Goal: Task Accomplishment & Management: Use online tool/utility

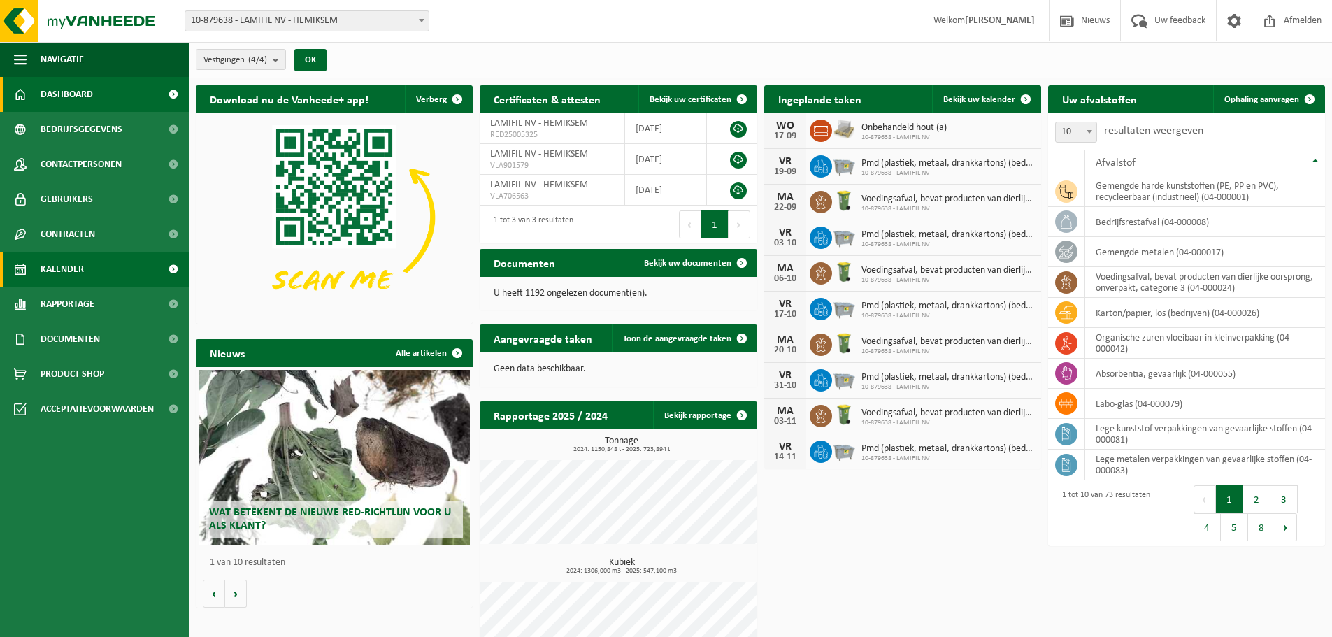
click at [62, 271] on span "Kalender" at bounding box center [62, 269] width 43 height 35
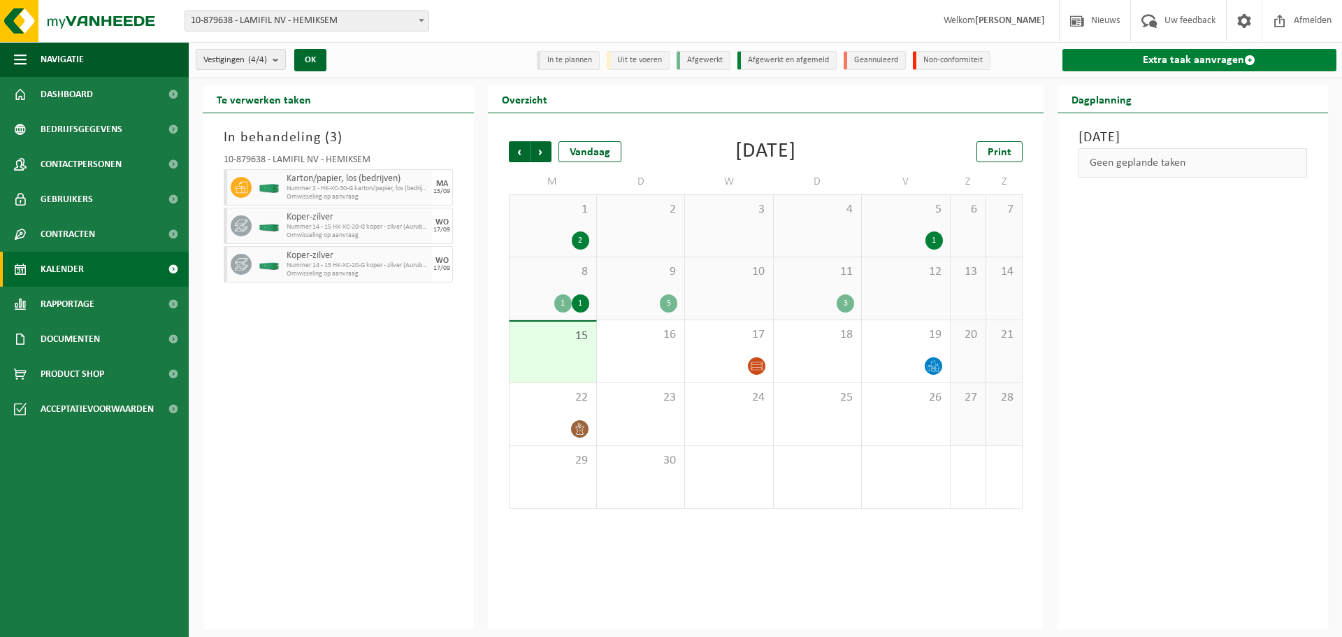
click at [1209, 58] on link "Extra taak aanvragen" at bounding box center [1200, 60] width 275 height 22
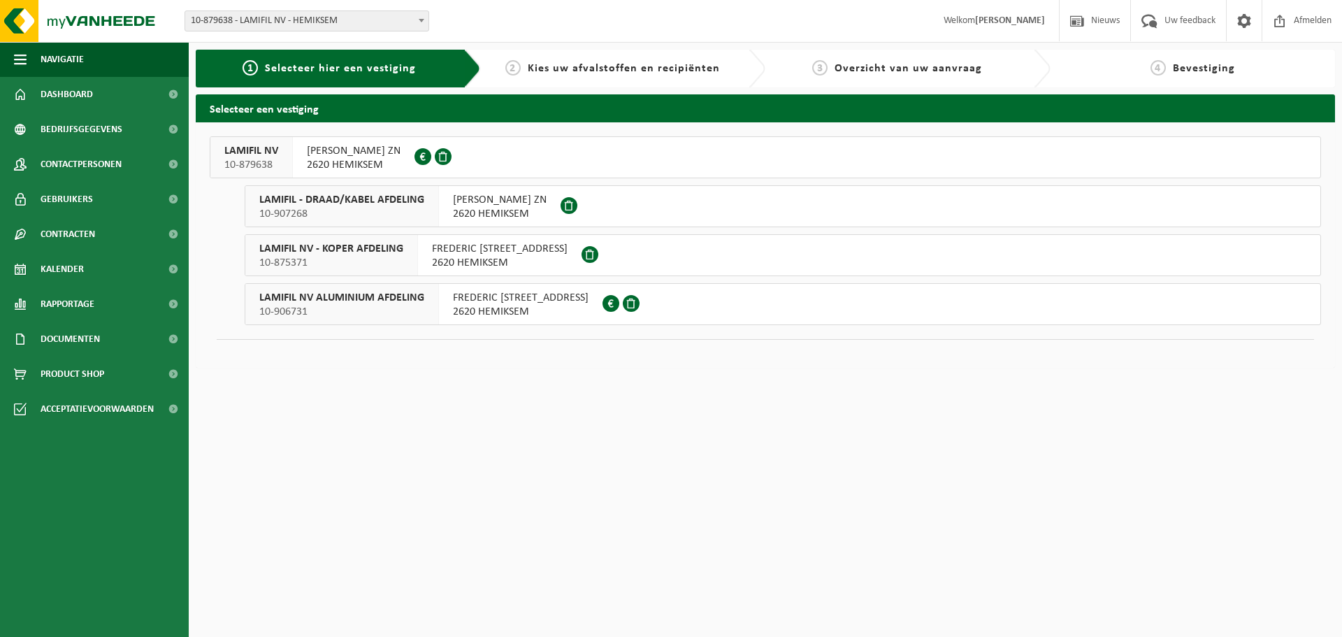
click at [324, 257] on span "10-875371" at bounding box center [331, 263] width 144 height 14
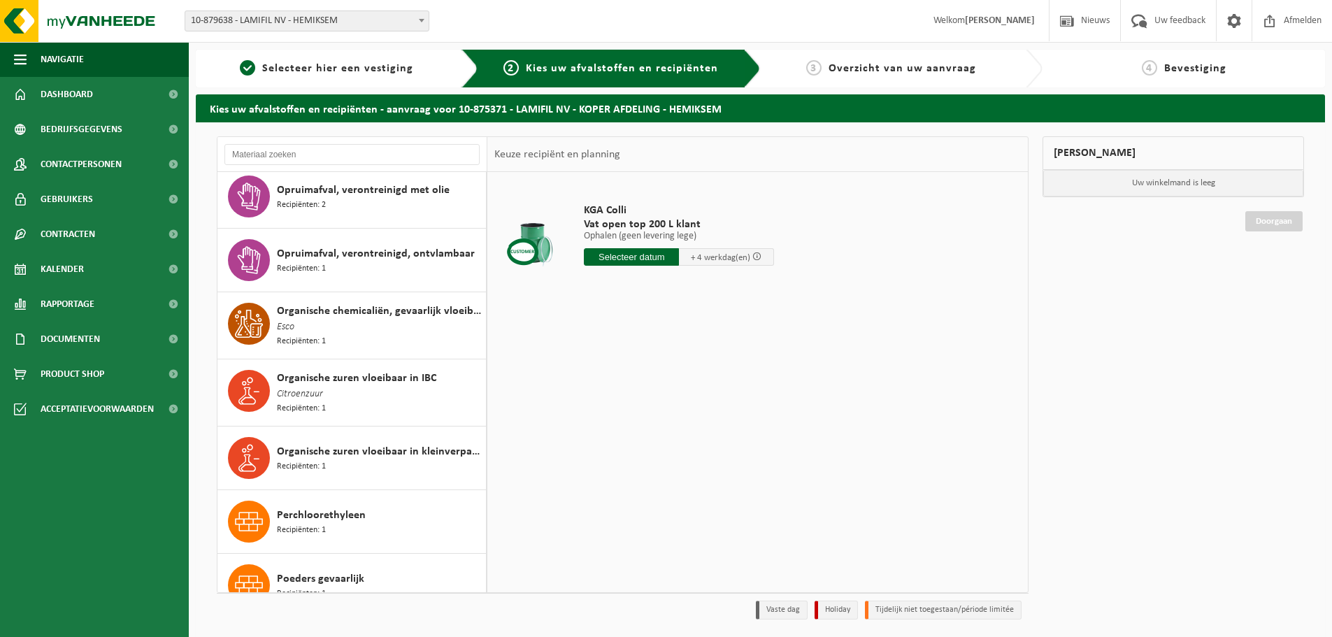
scroll to position [2587, 0]
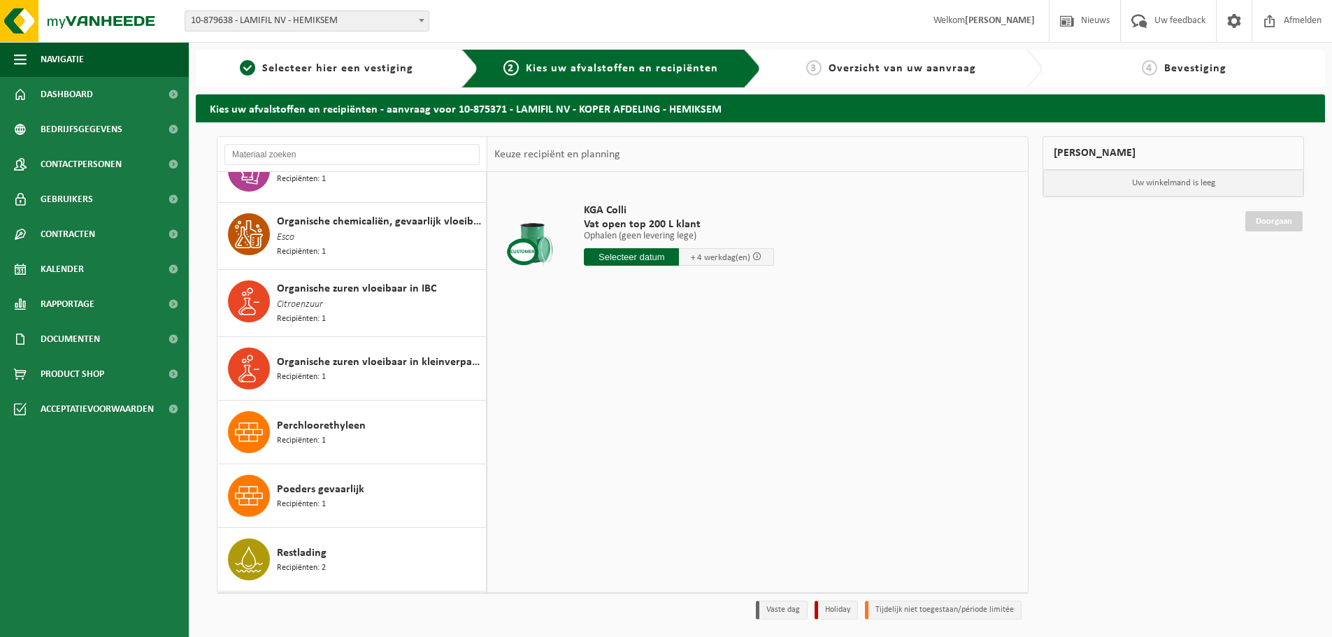
click at [303, 35] on div "Vestiging: 10-879638 - LAMIFIL NV - HEMIKSEM 10-907268 - LAMIFIL - DRAAD/KABEL …" at bounding box center [666, 21] width 1332 height 43
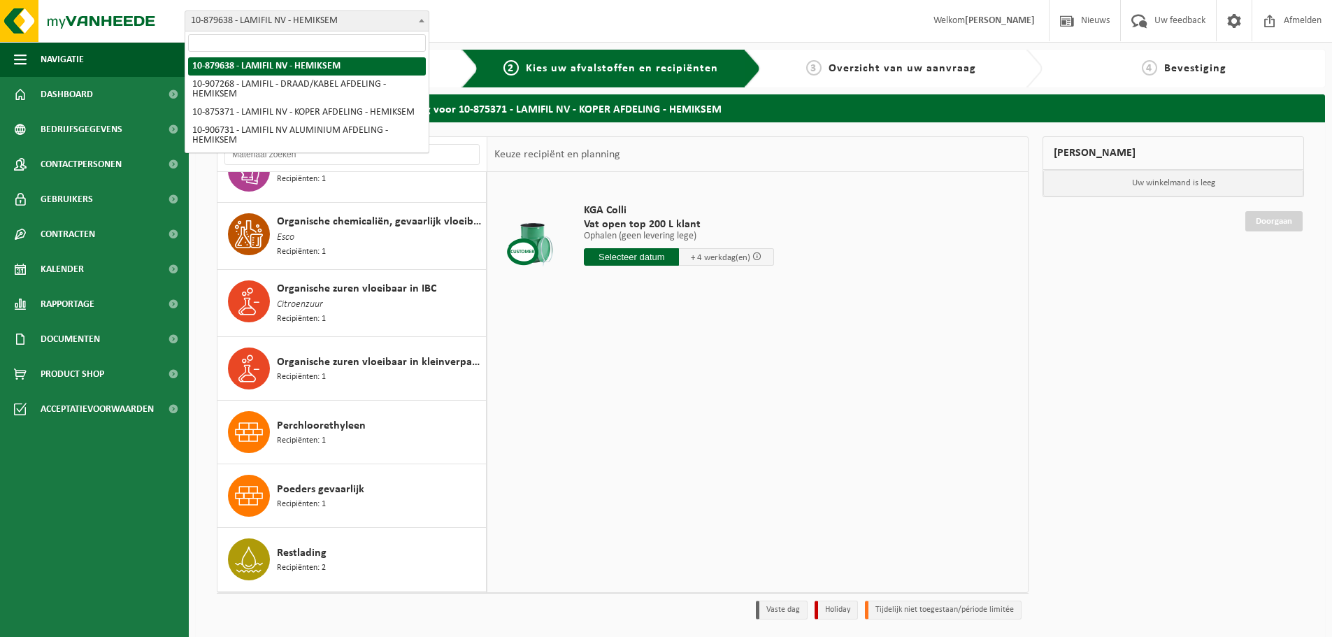
click at [306, 22] on span "10-879638 - LAMIFIL NV - HEMIKSEM" at bounding box center [306, 21] width 243 height 20
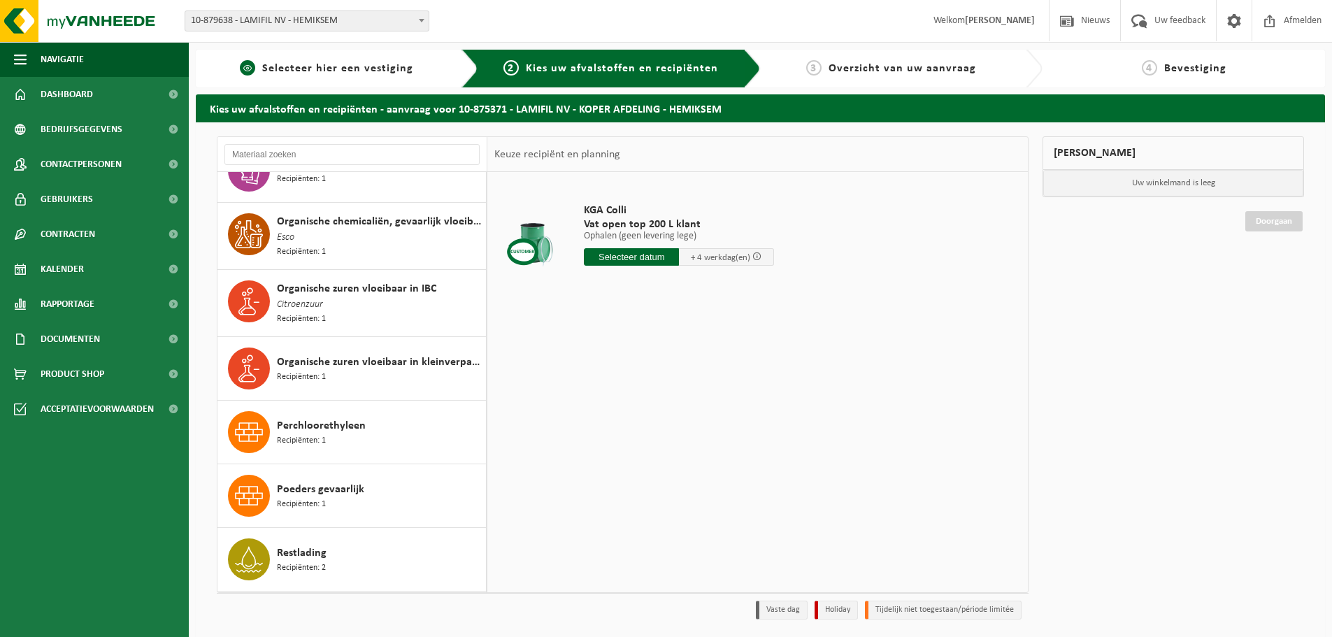
click at [247, 66] on span "1" at bounding box center [247, 67] width 15 height 15
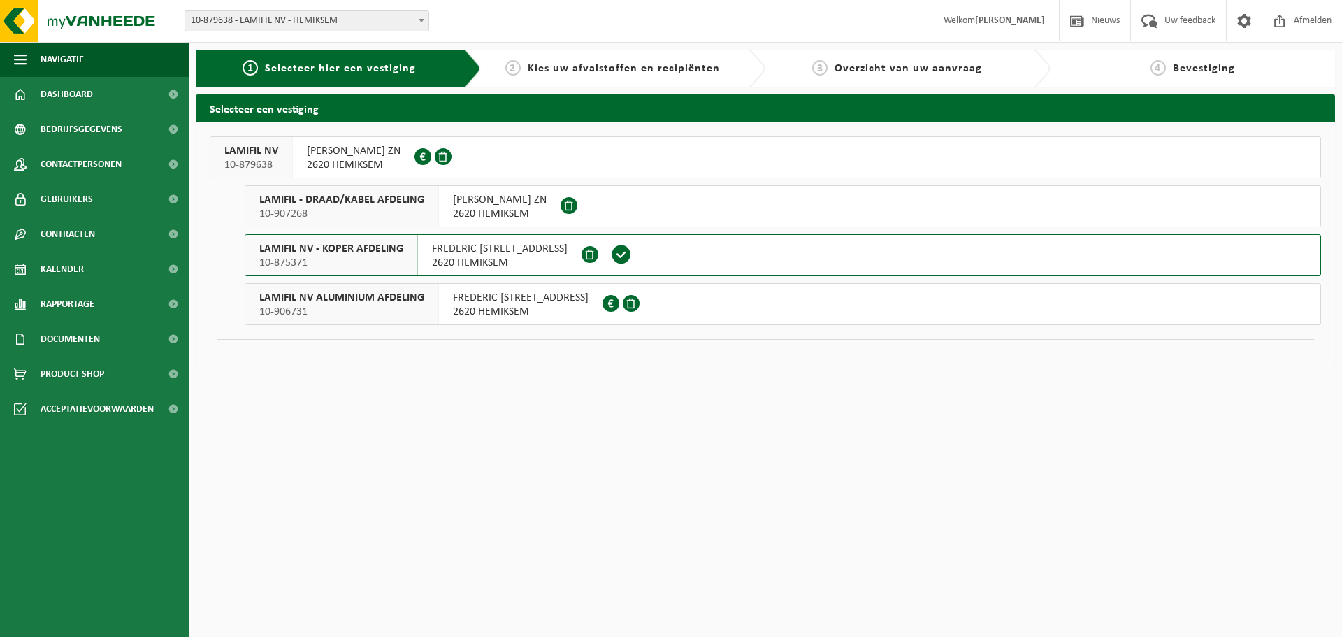
click at [287, 156] on div "LAMIFIL NV 10-879638" at bounding box center [251, 157] width 82 height 41
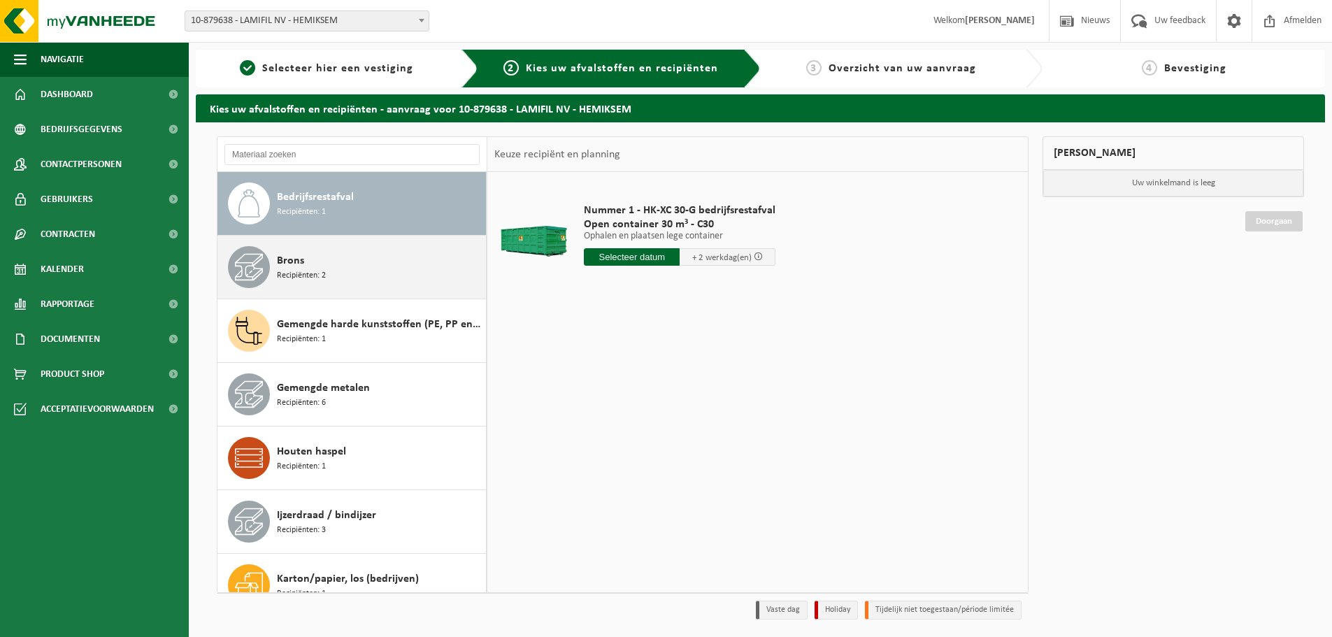
click at [345, 259] on div "Brons Recipiënten: 2" at bounding box center [380, 267] width 206 height 42
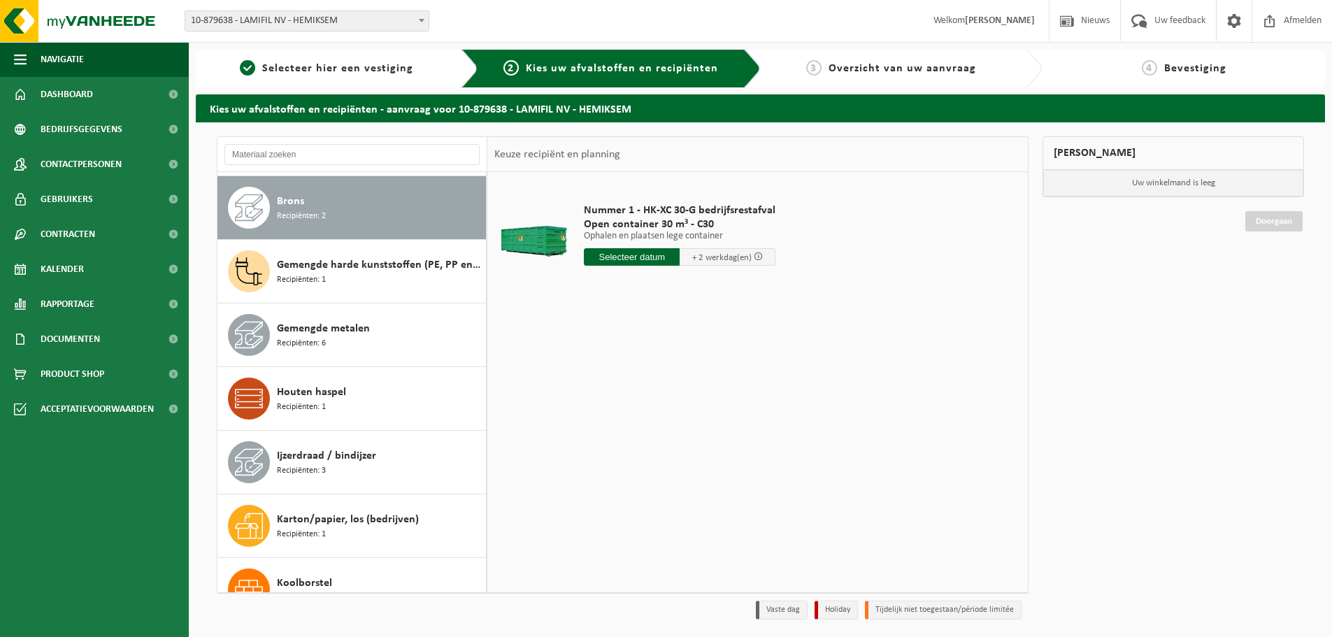
scroll to position [64, 0]
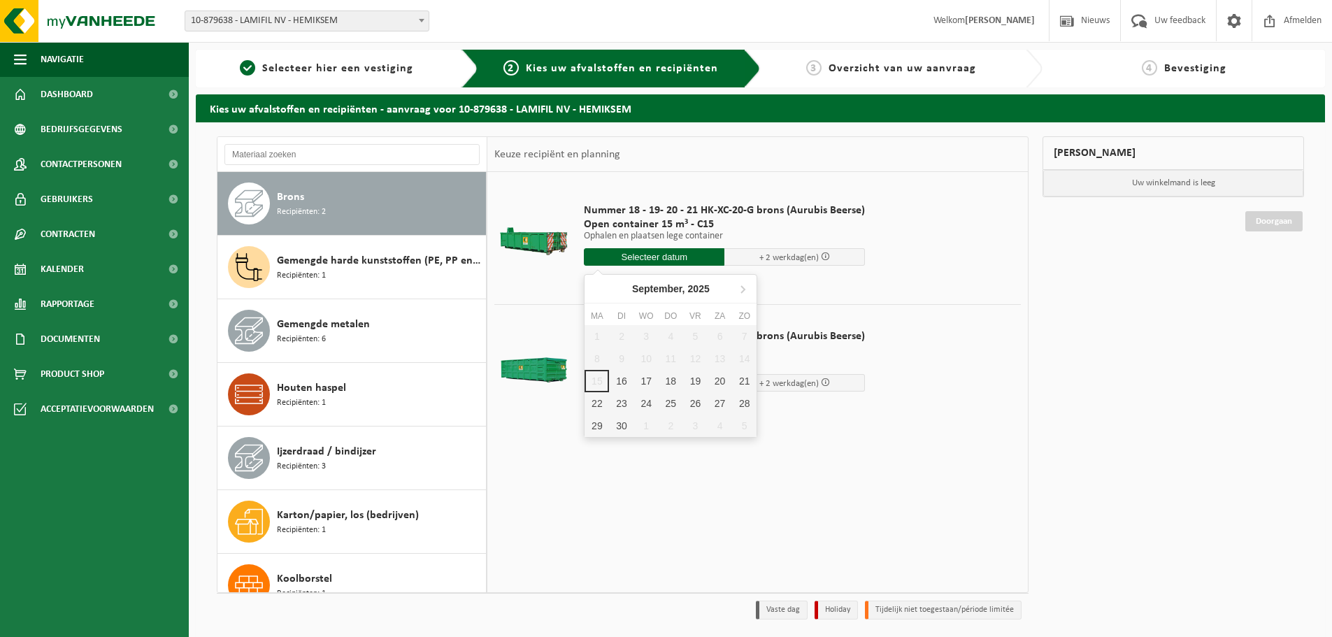
click at [612, 259] on input "text" at bounding box center [654, 256] width 141 height 17
click at [616, 384] on div "16" at bounding box center [621, 381] width 24 height 22
type input "Van 2025-09-16"
type input "2025-09-16"
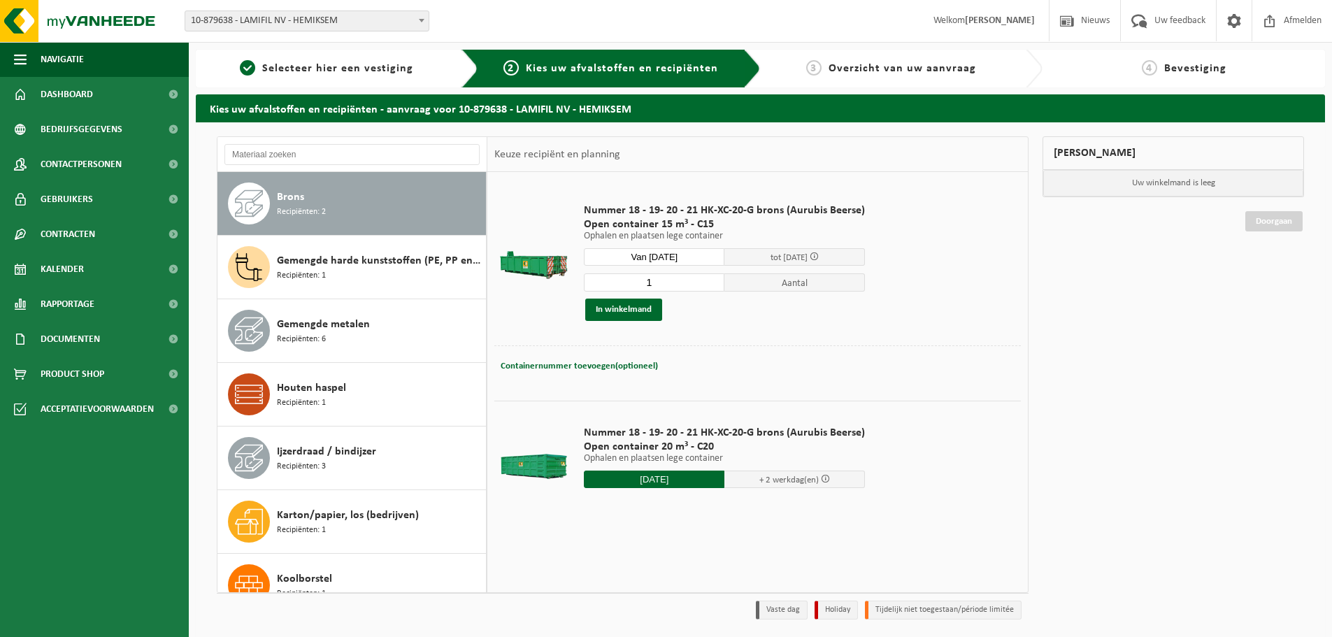
click at [712, 275] on input "1" at bounding box center [654, 282] width 141 height 18
click at [708, 280] on input "2" at bounding box center [654, 282] width 141 height 18
type input "1"
click at [711, 287] on input "1" at bounding box center [654, 282] width 141 height 18
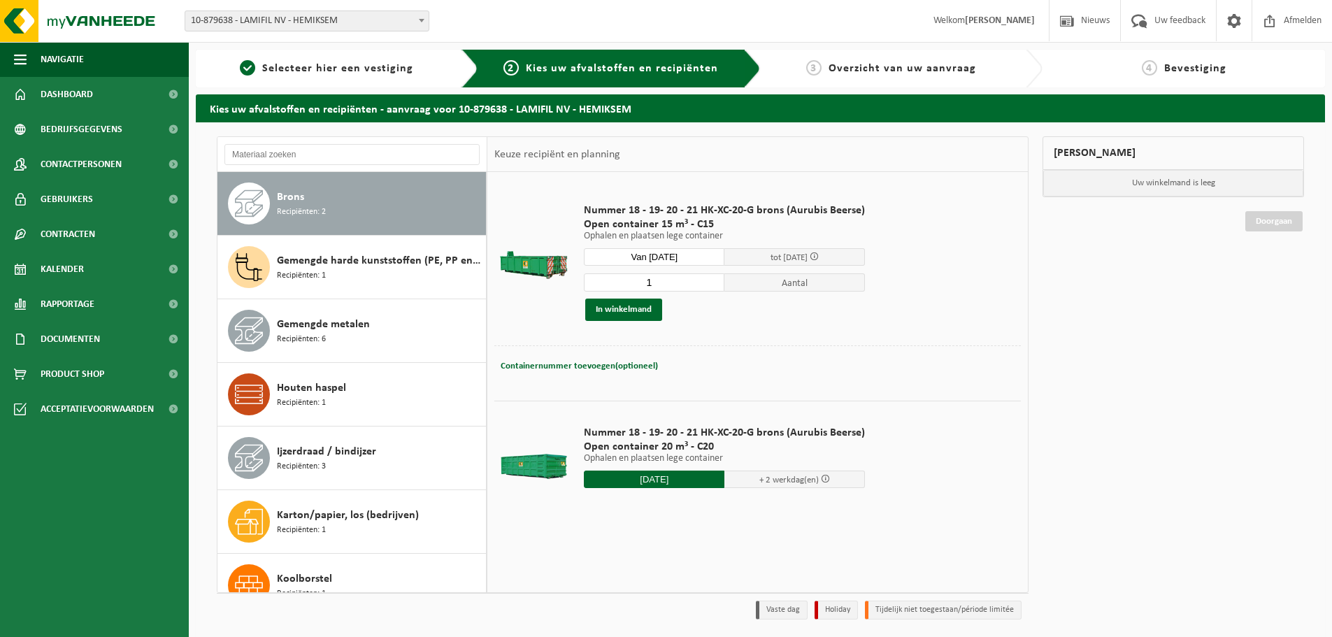
click at [706, 342] on td "Nummer 18 - 19- 20 - 21 HK-XC-20-G brons (Aurubis Beerse) Open container 15 m³ …" at bounding box center [796, 262] width 447 height 166
click at [345, 190] on div "Brons Recipiënten: 2" at bounding box center [380, 203] width 206 height 42
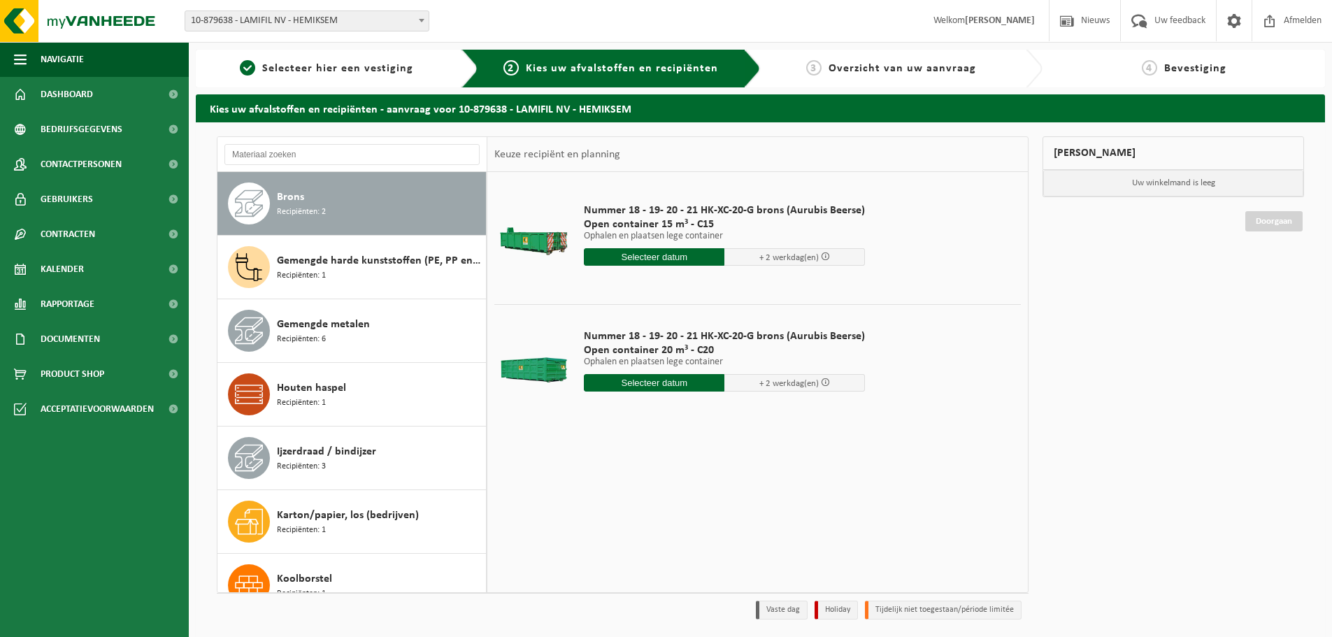
click at [632, 389] on input "text" at bounding box center [654, 382] width 141 height 17
click at [623, 499] on div "16" at bounding box center [621, 507] width 24 height 22
type input "Van 2025-09-16"
type input "2025-09-16"
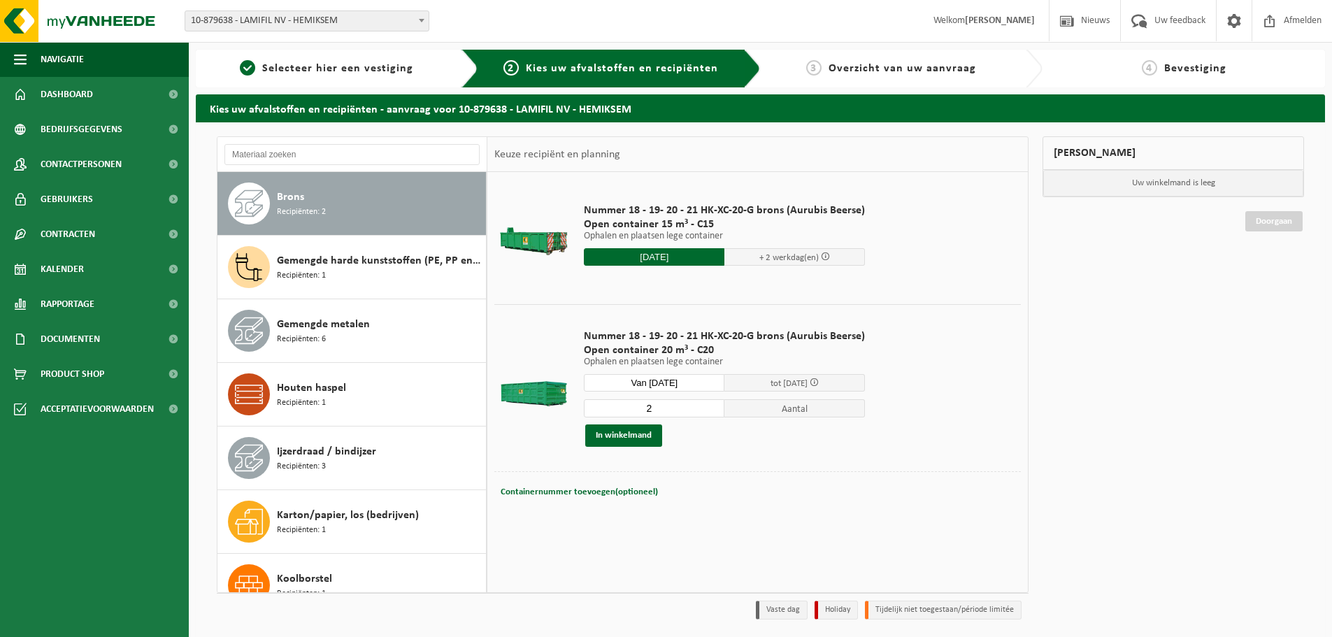
type input "2"
click at [714, 405] on input "2" at bounding box center [654, 408] width 141 height 18
click at [612, 490] on span "Containernummer toevoegen(optioneel)" at bounding box center [579, 491] width 157 height 9
click at [612, 484] on input "text" at bounding box center [678, 491] width 256 height 19
type input "C20/1039 (locatie 18)"
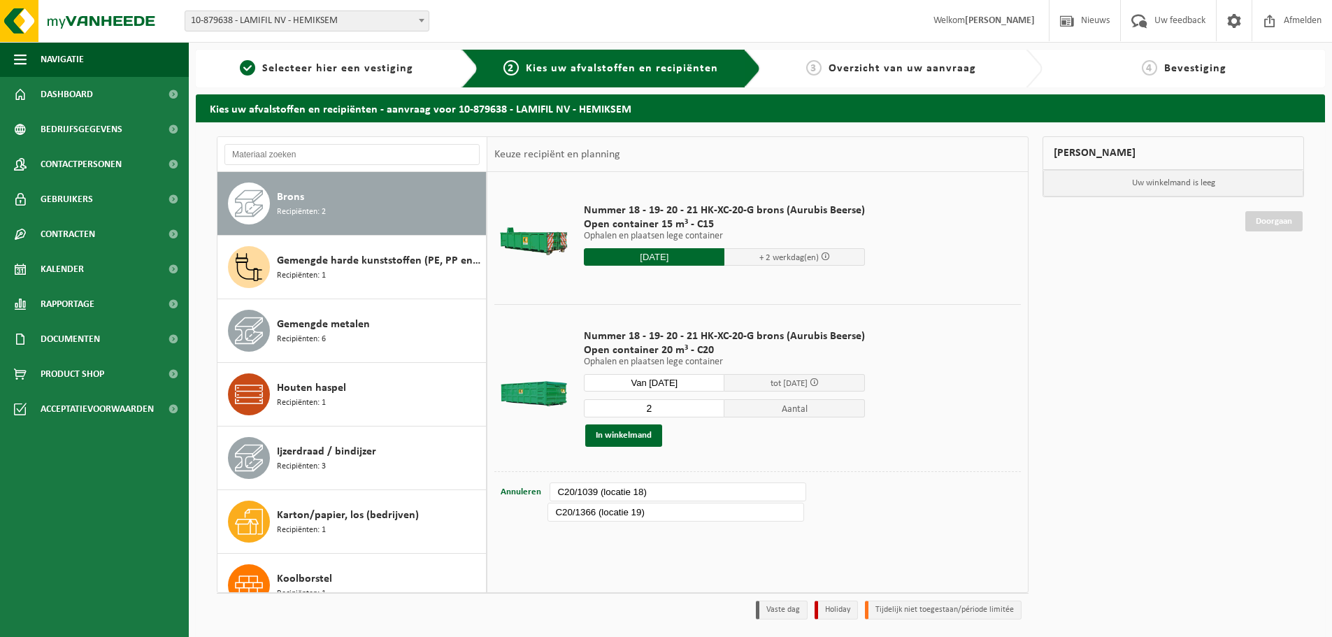
type input "C20/1366 (locatie 19)"
click at [626, 536] on td "Containernummer toevoegen(optioneel) Annuleren C20/1039 (locatie 18) Containern…" at bounding box center [757, 505] width 526 height 69
click at [649, 433] on button "In winkelmand" at bounding box center [623, 435] width 77 height 22
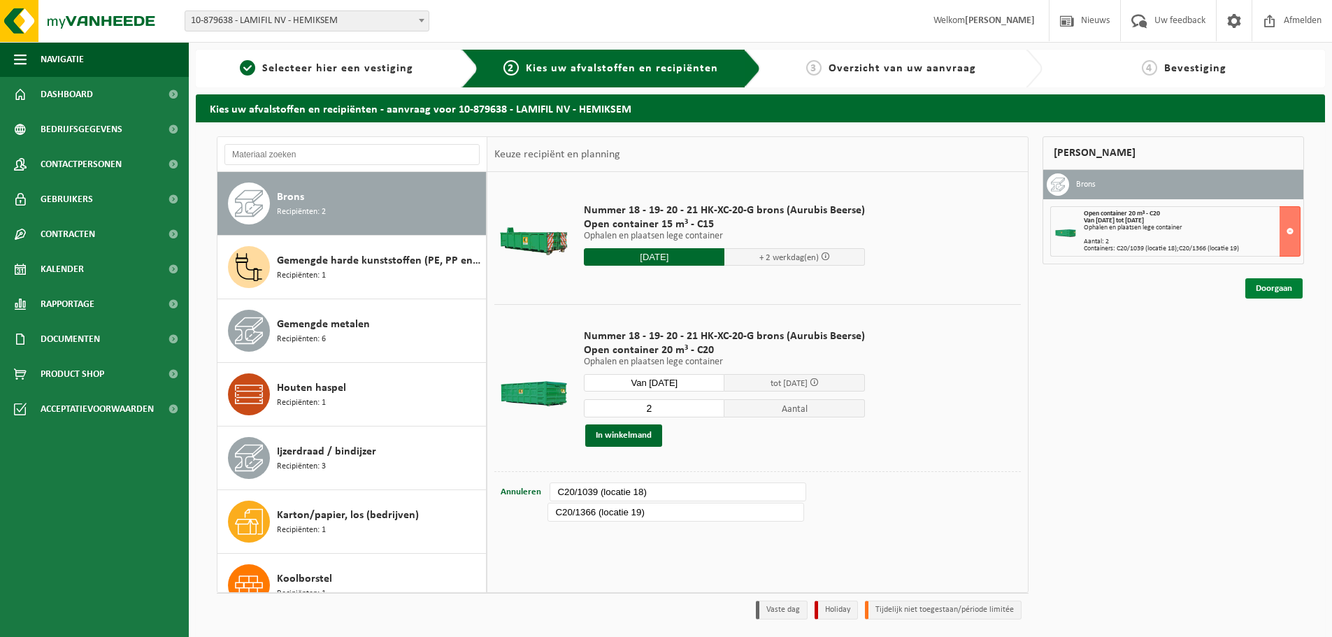
click at [1262, 289] on link "Doorgaan" at bounding box center [1273, 288] width 57 height 20
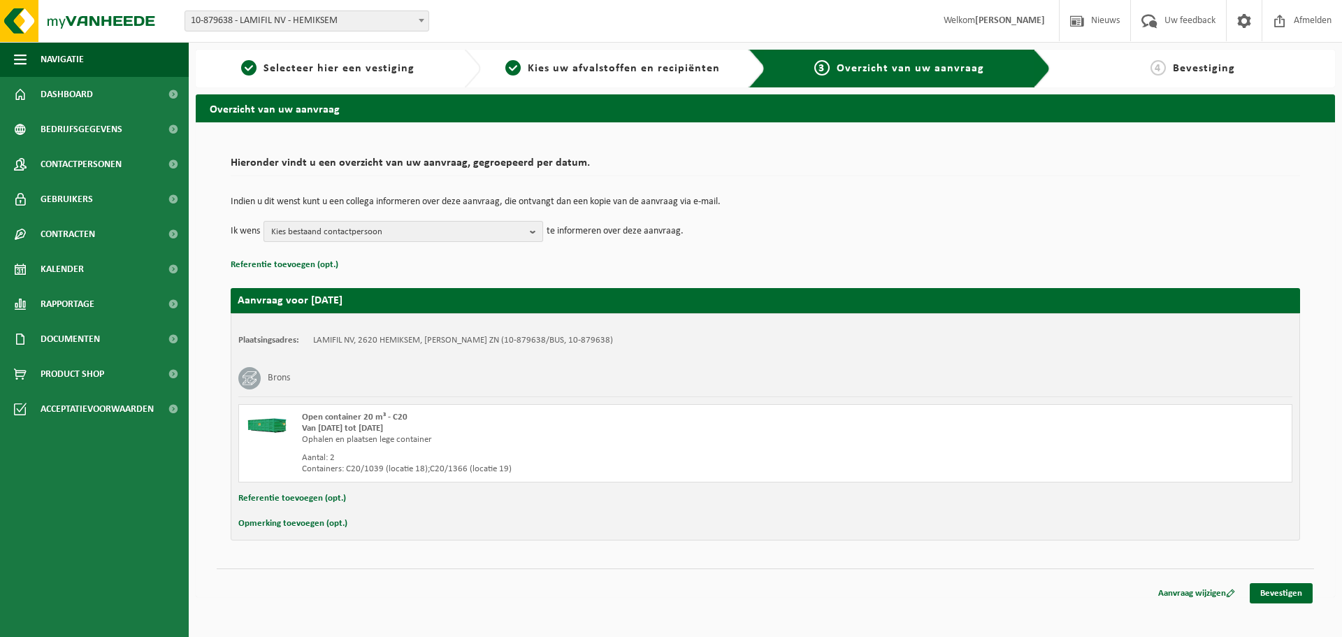
click at [536, 229] on b "button" at bounding box center [536, 232] width 13 height 20
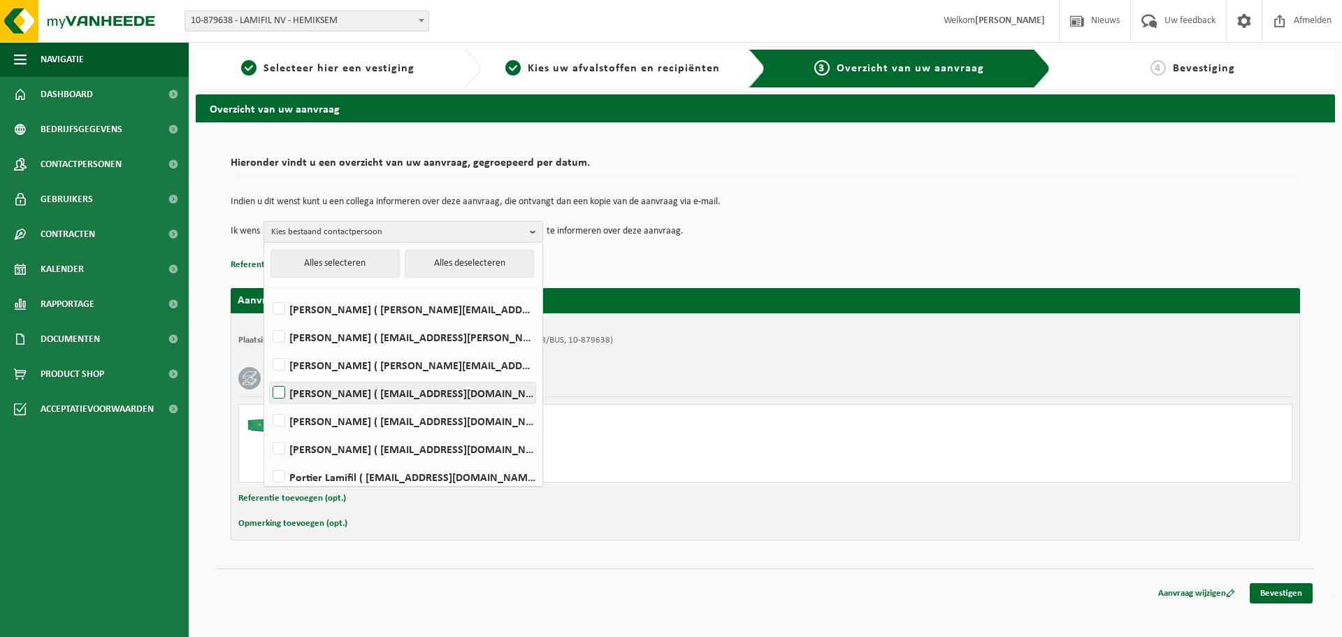
click at [333, 396] on label "Laurens De Vos ( laurens.devos@lamifil.be )" at bounding box center [403, 392] width 266 height 21
click at [268, 375] on input "Laurens De Vos ( laurens.devos@lamifil.be )" at bounding box center [267, 375] width 1 height 1
checkbox input "true"
click at [324, 420] on label "Marc De Wijn ( marc.de.wijn@lamifil.be )" at bounding box center [403, 420] width 266 height 21
click at [268, 403] on input "Marc De Wijn ( marc.de.wijn@lamifil.be )" at bounding box center [267, 403] width 1 height 1
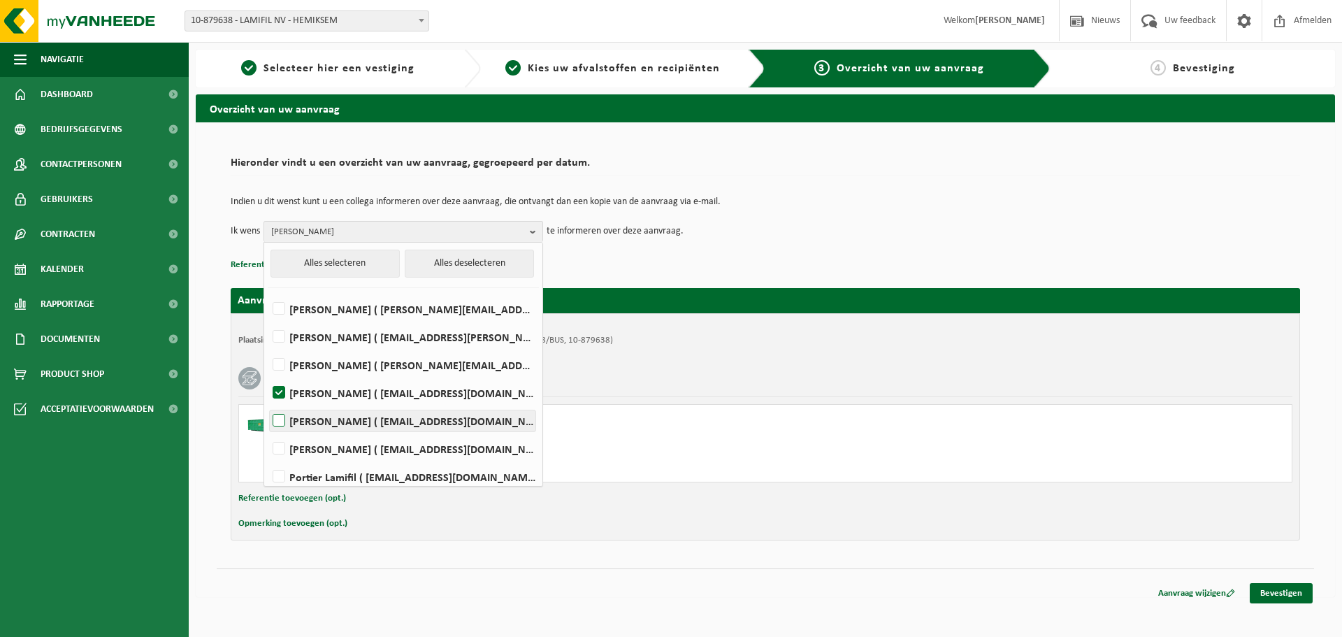
checkbox input "true"
click at [1286, 594] on link "Bevestigen" at bounding box center [1281, 593] width 63 height 20
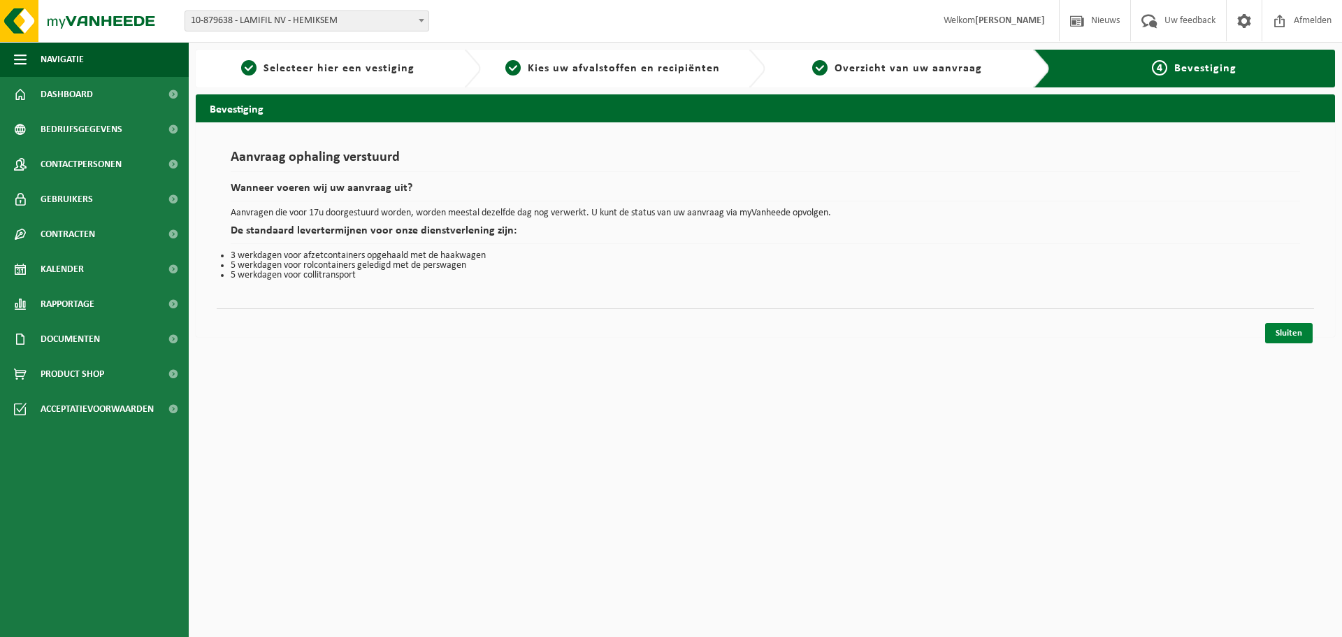
click at [1293, 336] on link "Sluiten" at bounding box center [1289, 333] width 48 height 20
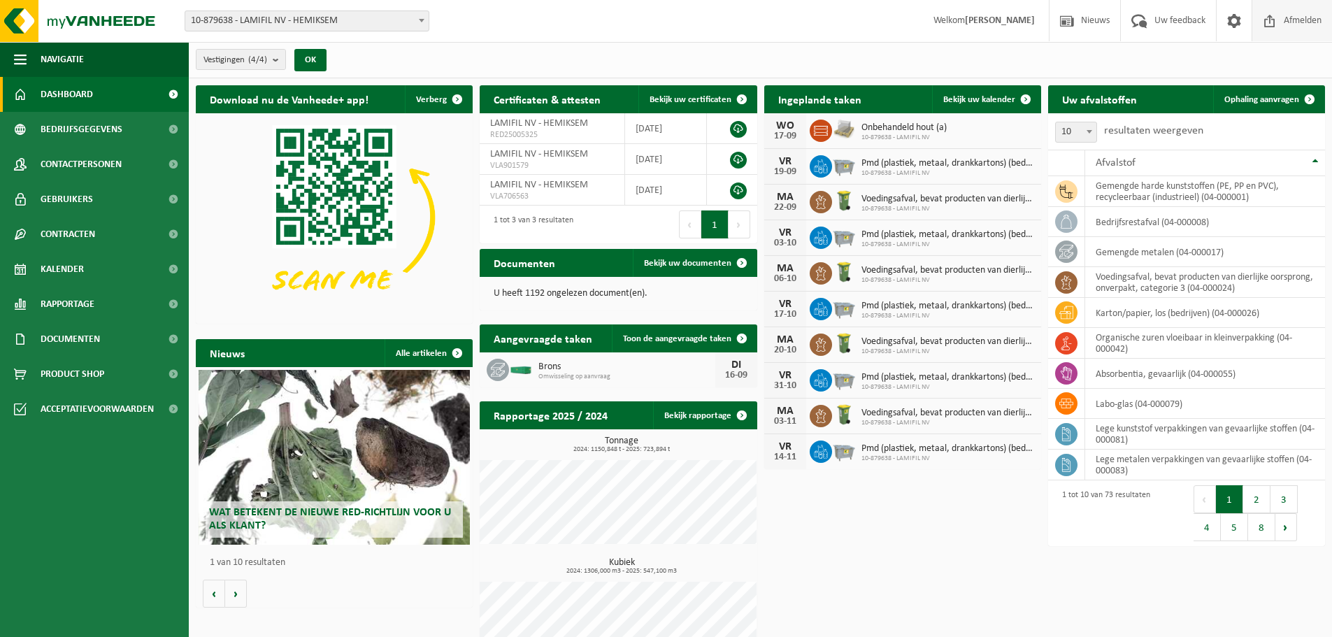
click at [1314, 20] on span "Afmelden" at bounding box center [1302, 20] width 45 height 41
